Goal: Information Seeking & Learning: Learn about a topic

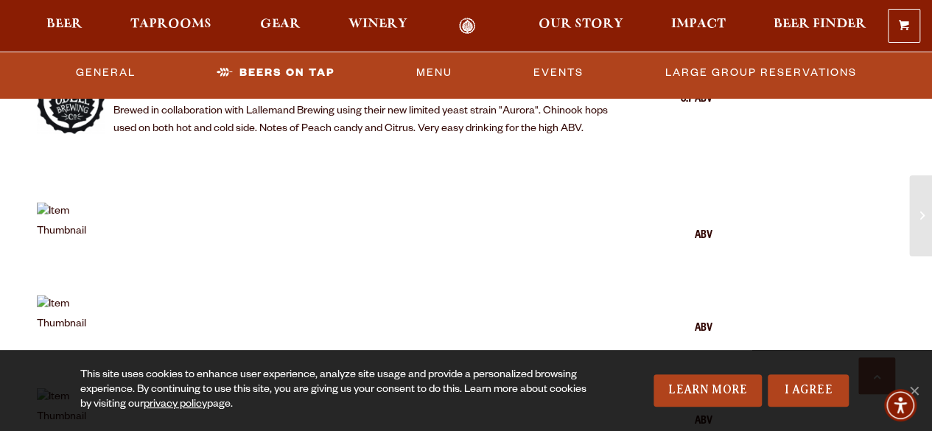
scroll to position [1768, 0]
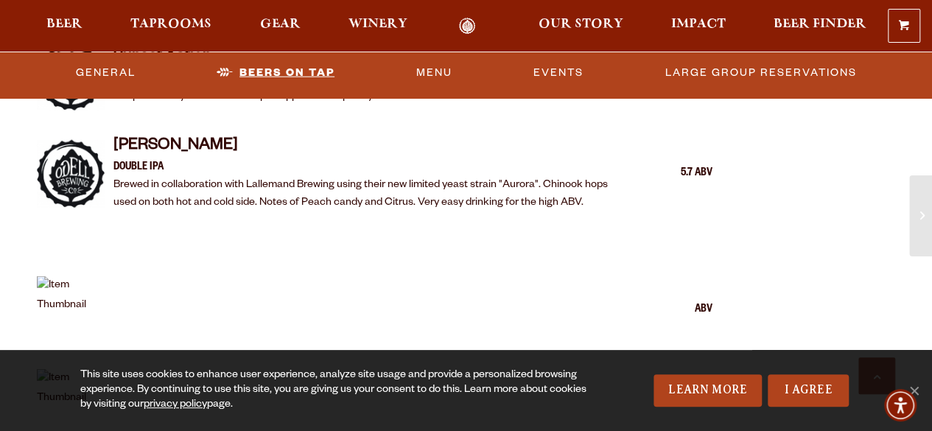
click at [282, 69] on link "Beers On Tap" at bounding box center [276, 72] width 130 height 34
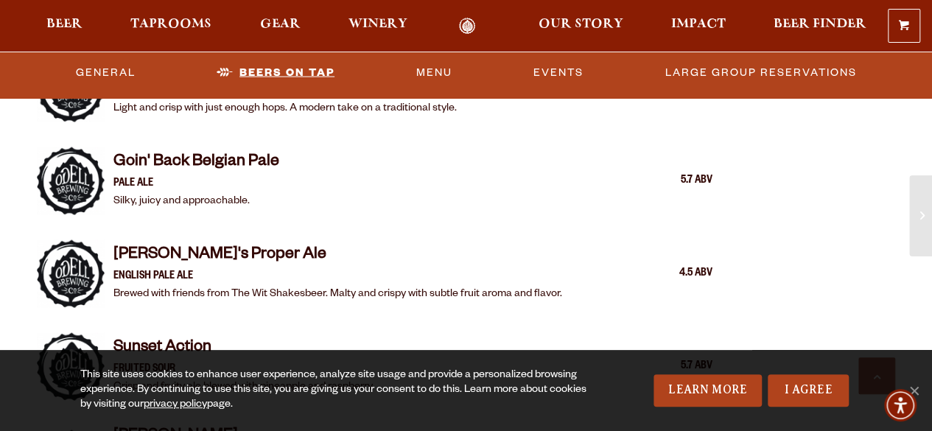
scroll to position [1773, 0]
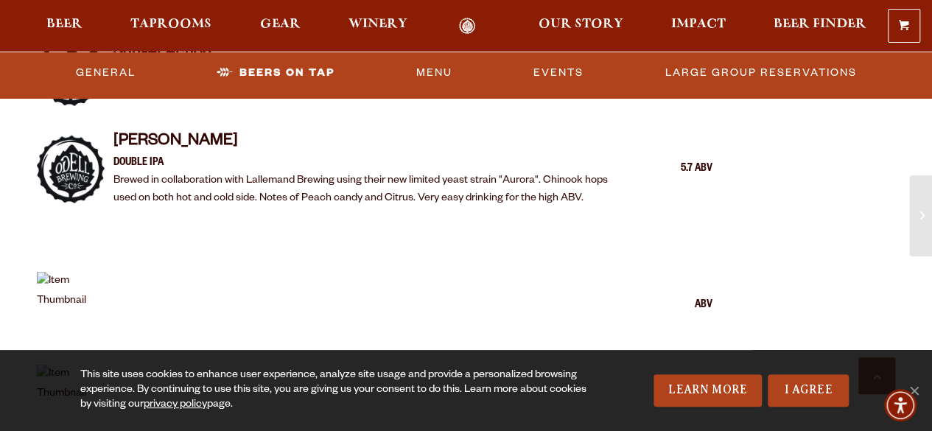
drag, startPoint x: 56, startPoint y: 254, endPoint x: 31, endPoint y: 259, distance: 25.6
click at [38, 272] on img at bounding box center [71, 306] width 68 height 68
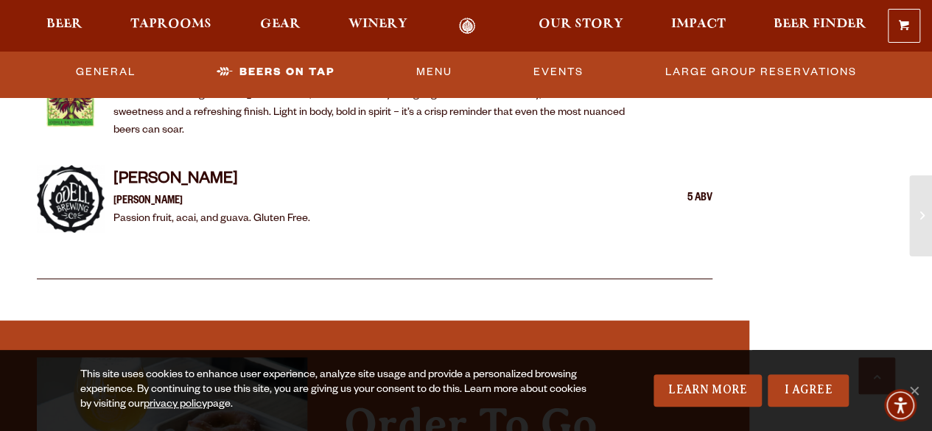
scroll to position [2805, 0]
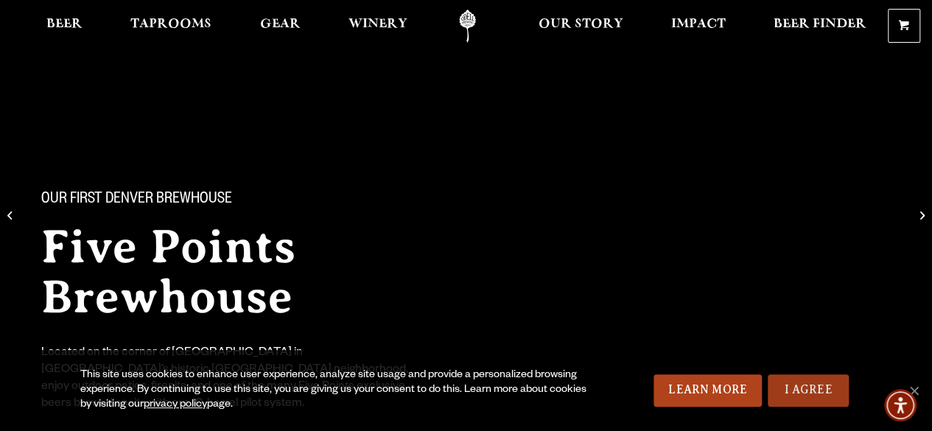
click at [805, 387] on link "I Agree" at bounding box center [808, 390] width 81 height 32
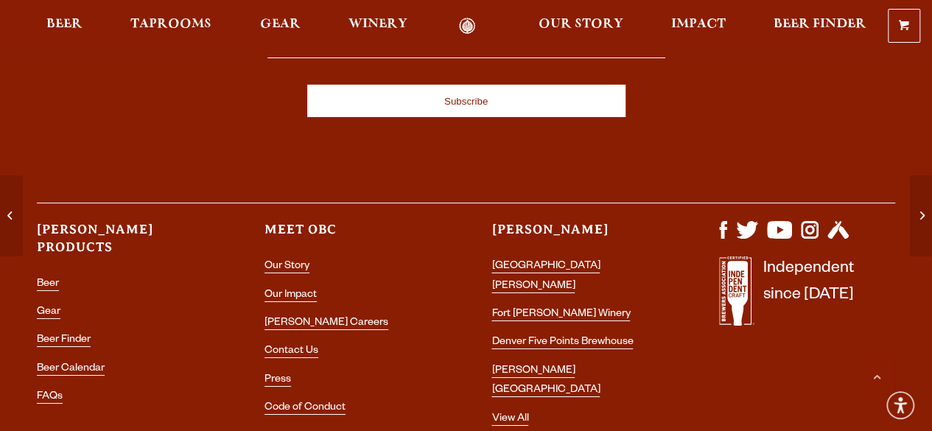
scroll to position [5254, 0]
